Goal: Information Seeking & Learning: Learn about a topic

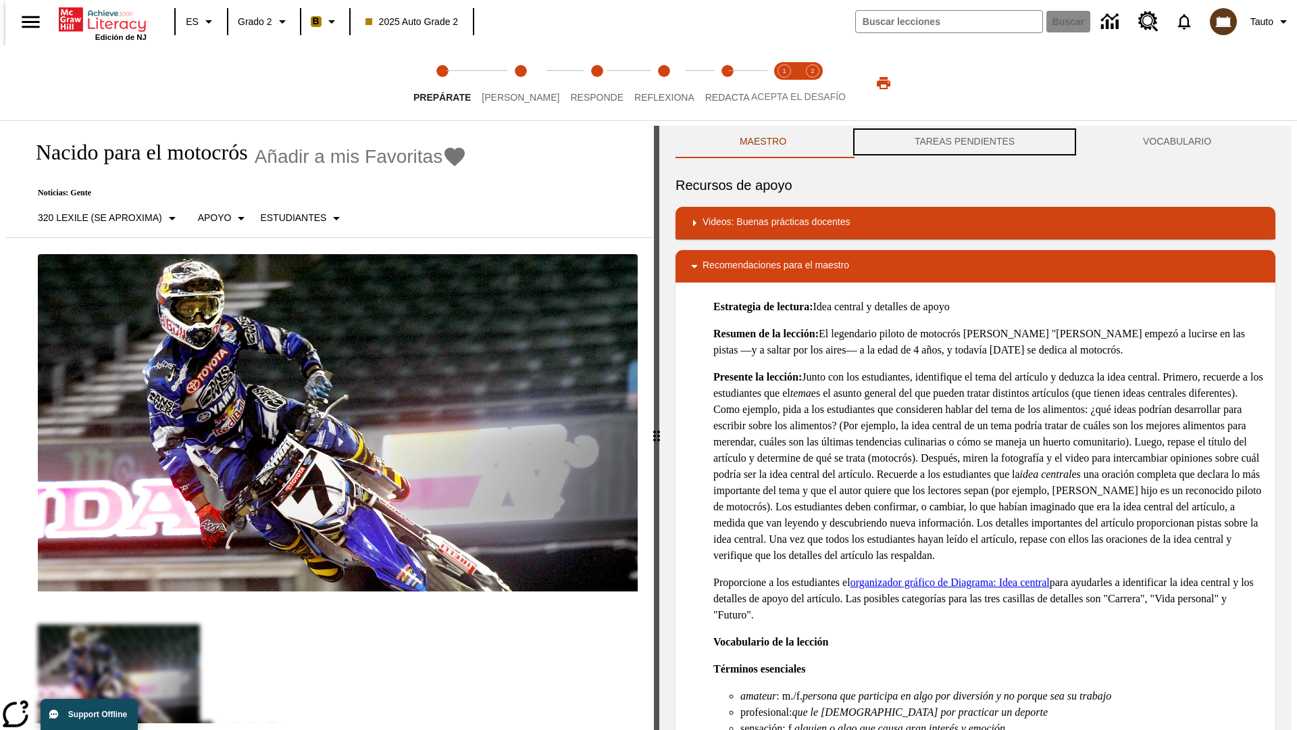
click at [965, 142] on button "TAREAS PENDIENTES" at bounding box center [964, 142] width 228 height 32
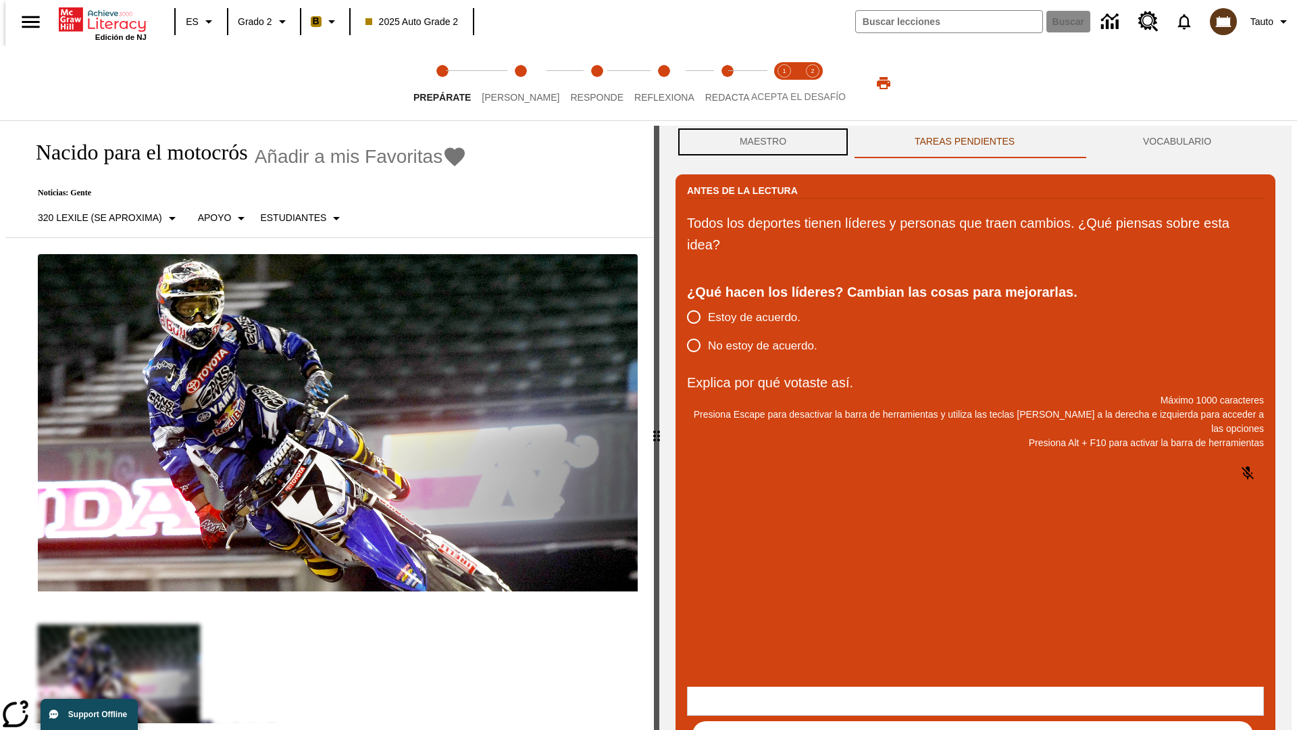
scroll to position [1, 0]
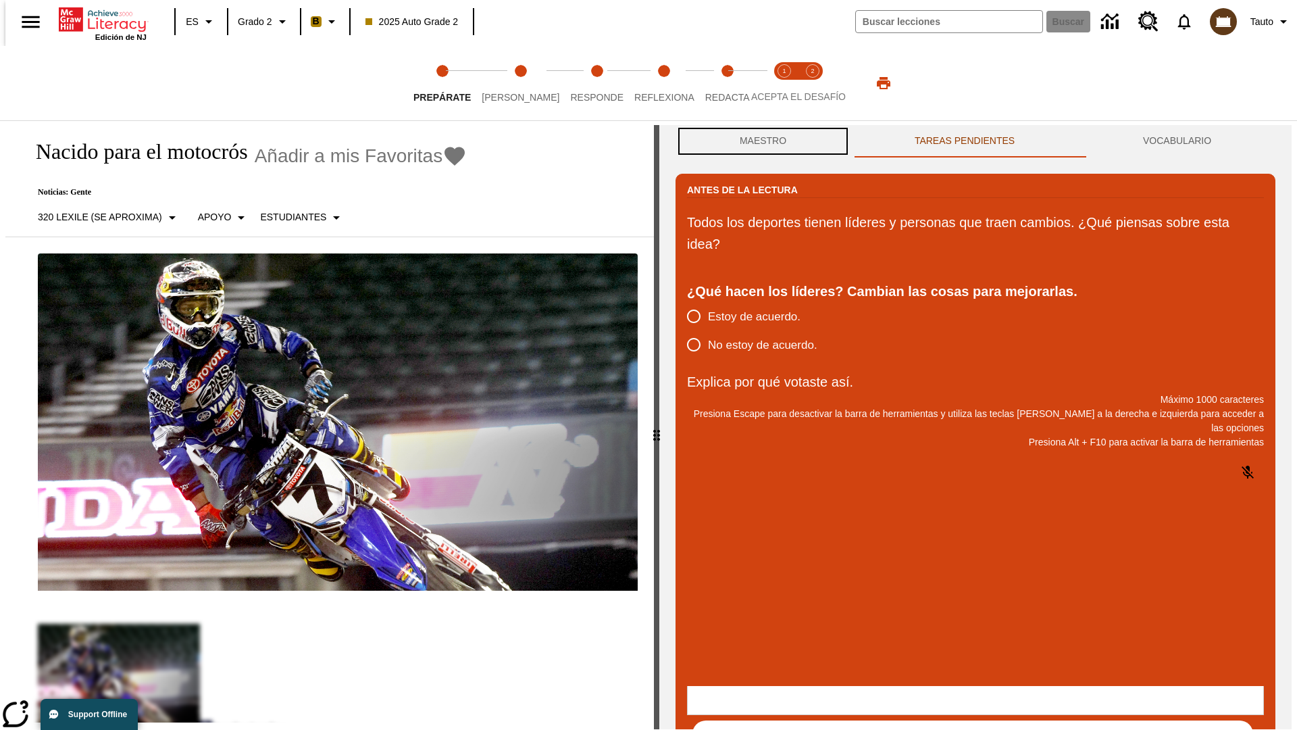
click at [759, 142] on button "Maestro" at bounding box center [763, 141] width 175 height 32
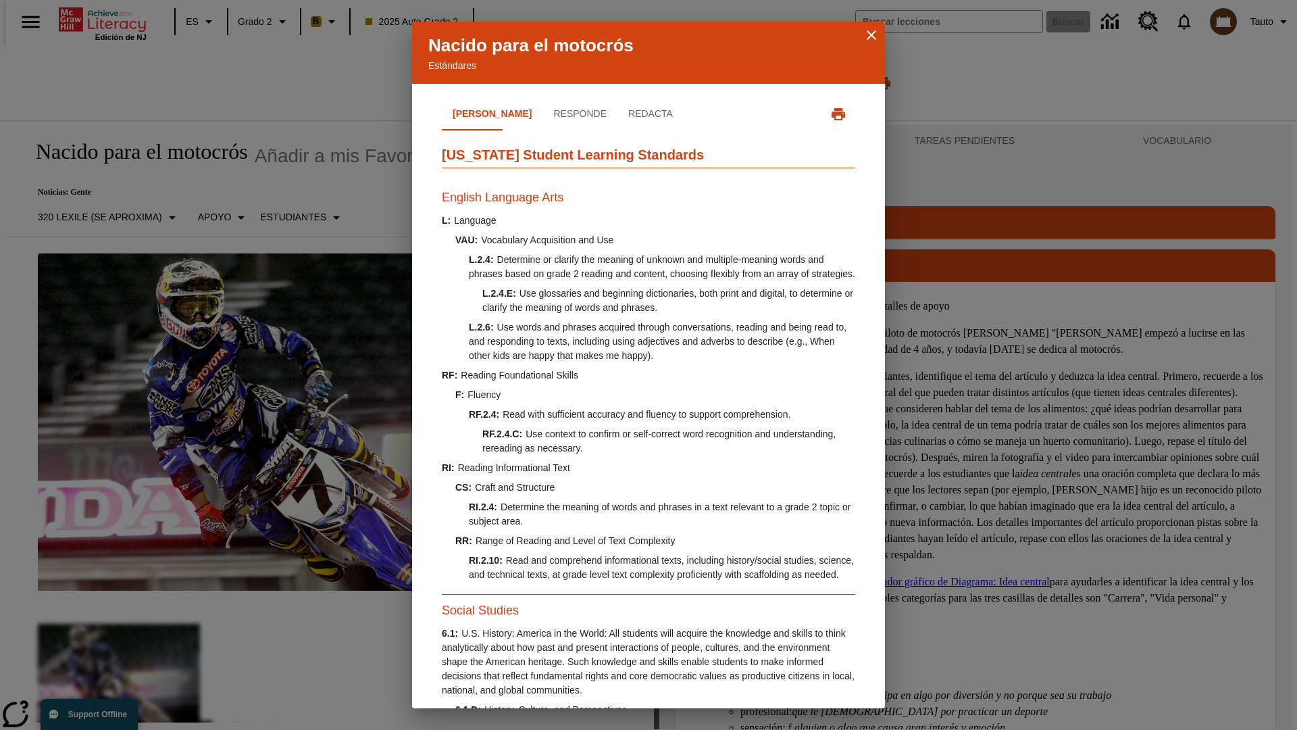
scroll to position [412, 0]
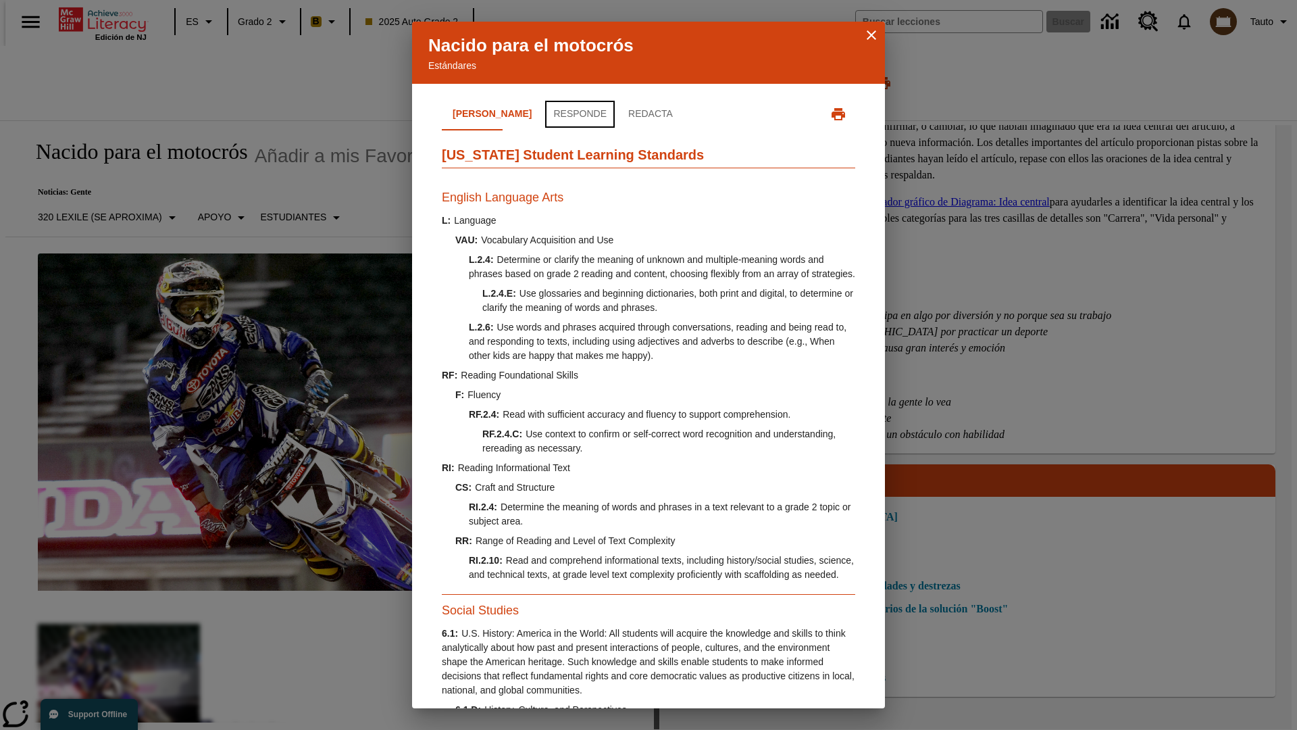
click at [542, 114] on button "Responde" at bounding box center [579, 114] width 75 height 32
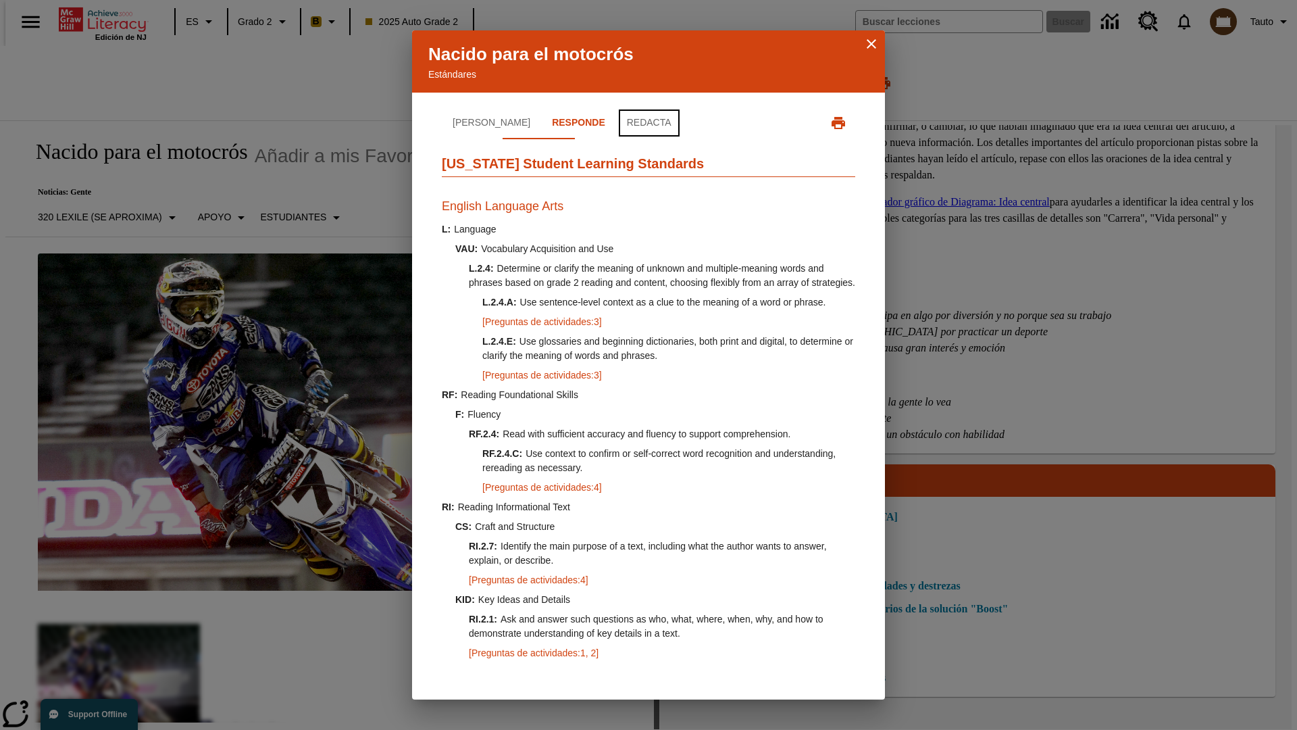
click at [616, 114] on button "Redacta" at bounding box center [649, 123] width 66 height 32
